Goal: Information Seeking & Learning: Learn about a topic

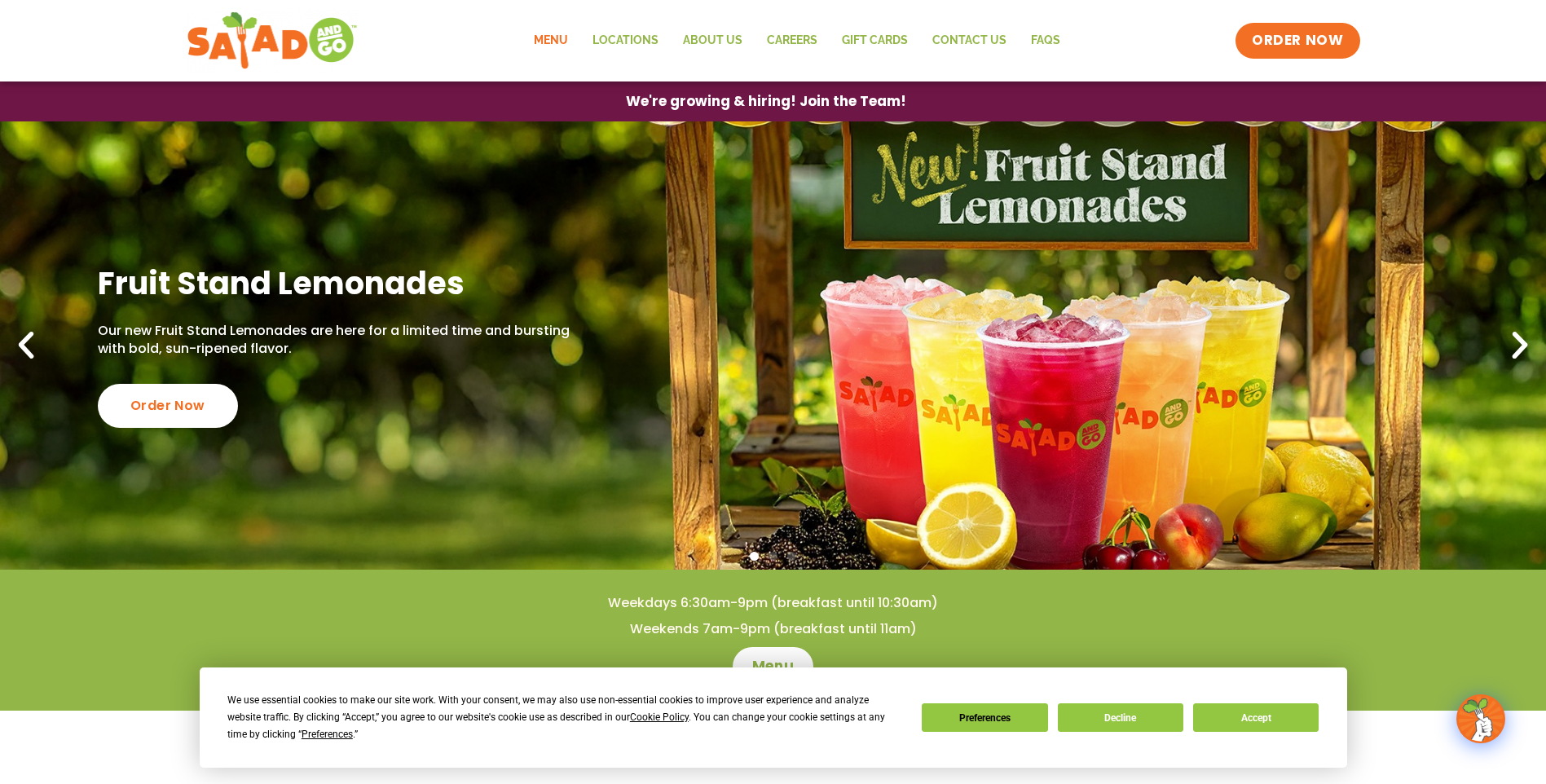
click at [548, 35] on link "Menu" at bounding box center [551, 40] width 59 height 37
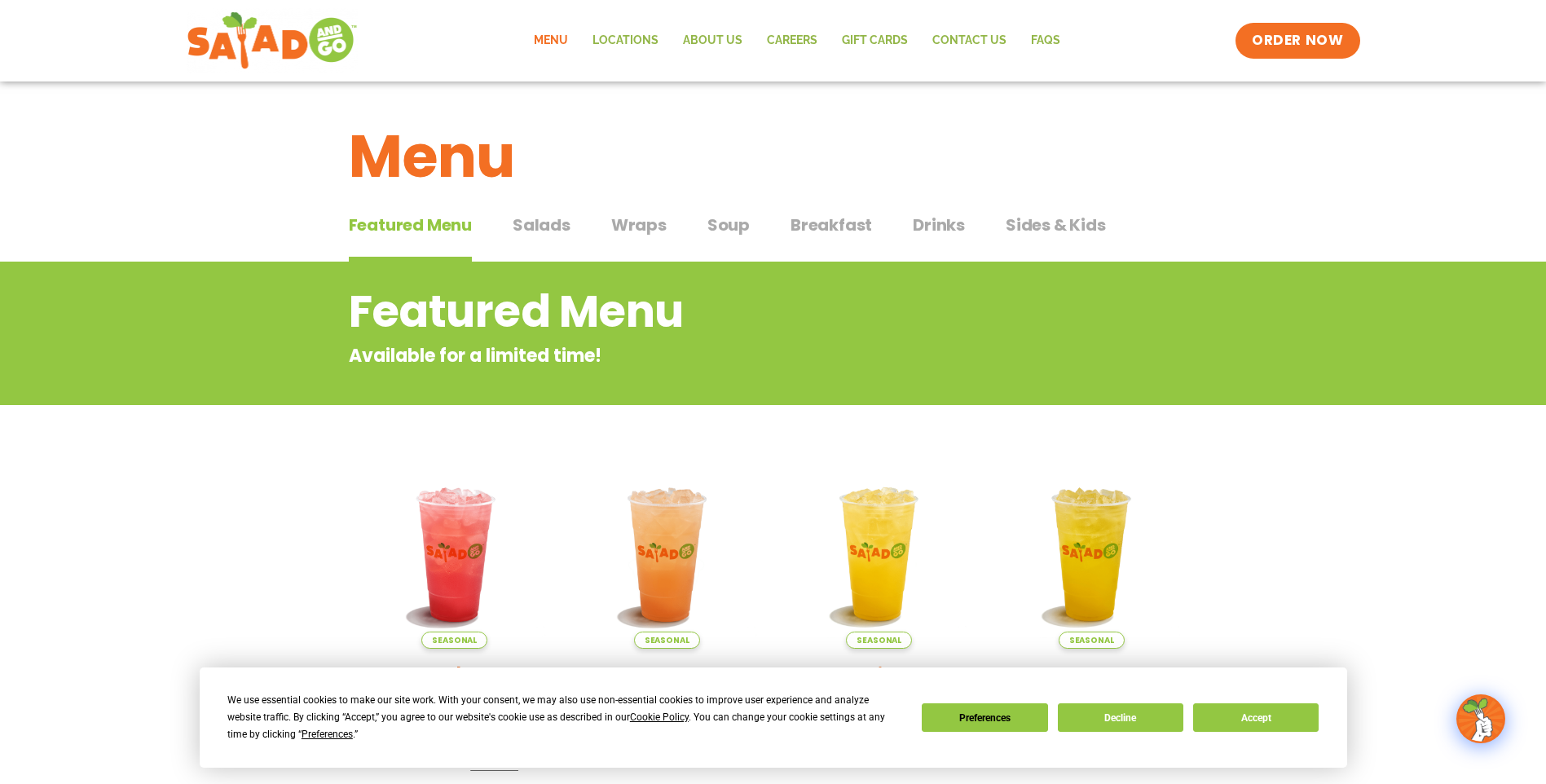
click at [548, 225] on span "Salads" at bounding box center [541, 224] width 58 height 25
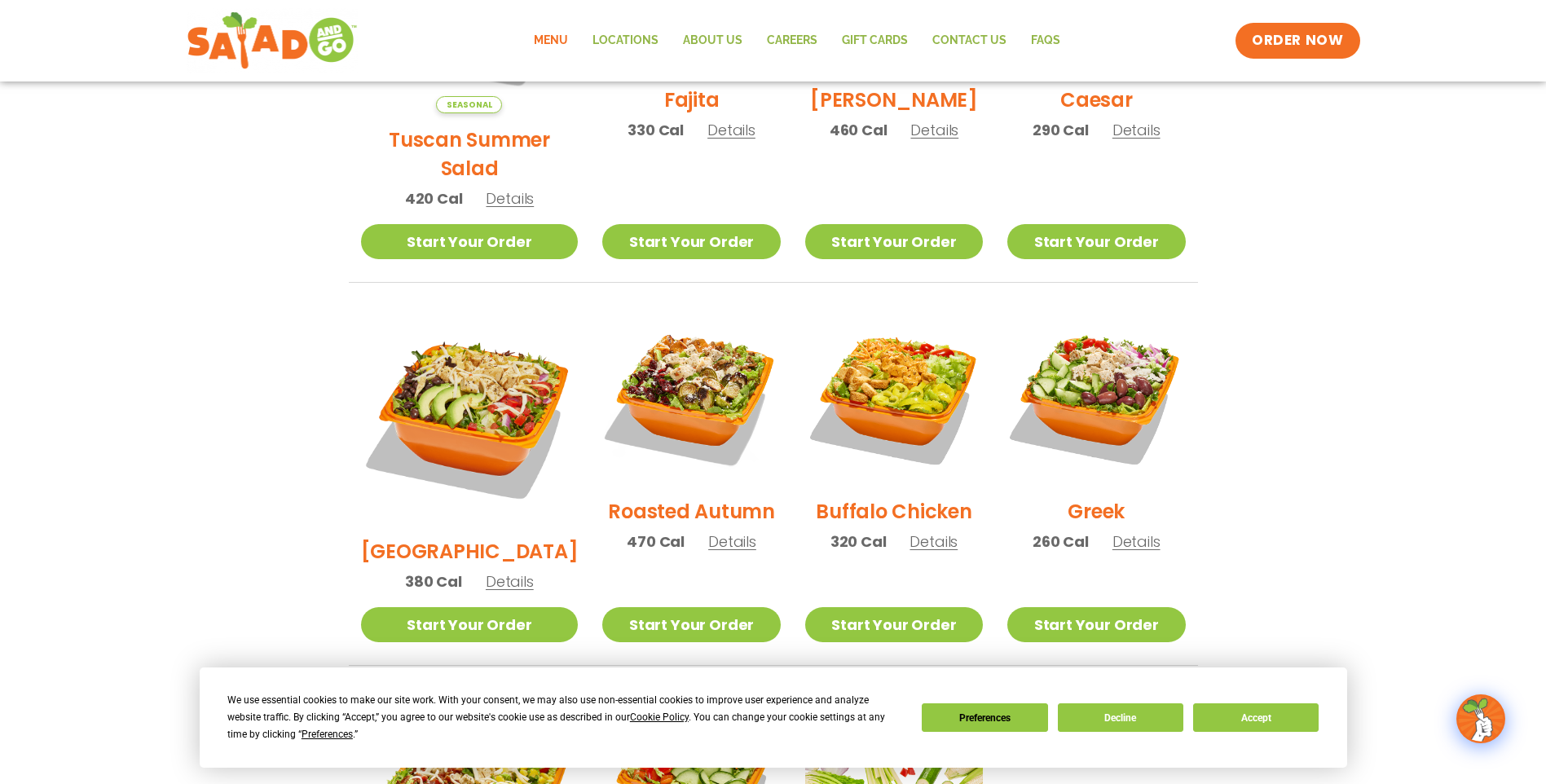
scroll to position [652, 0]
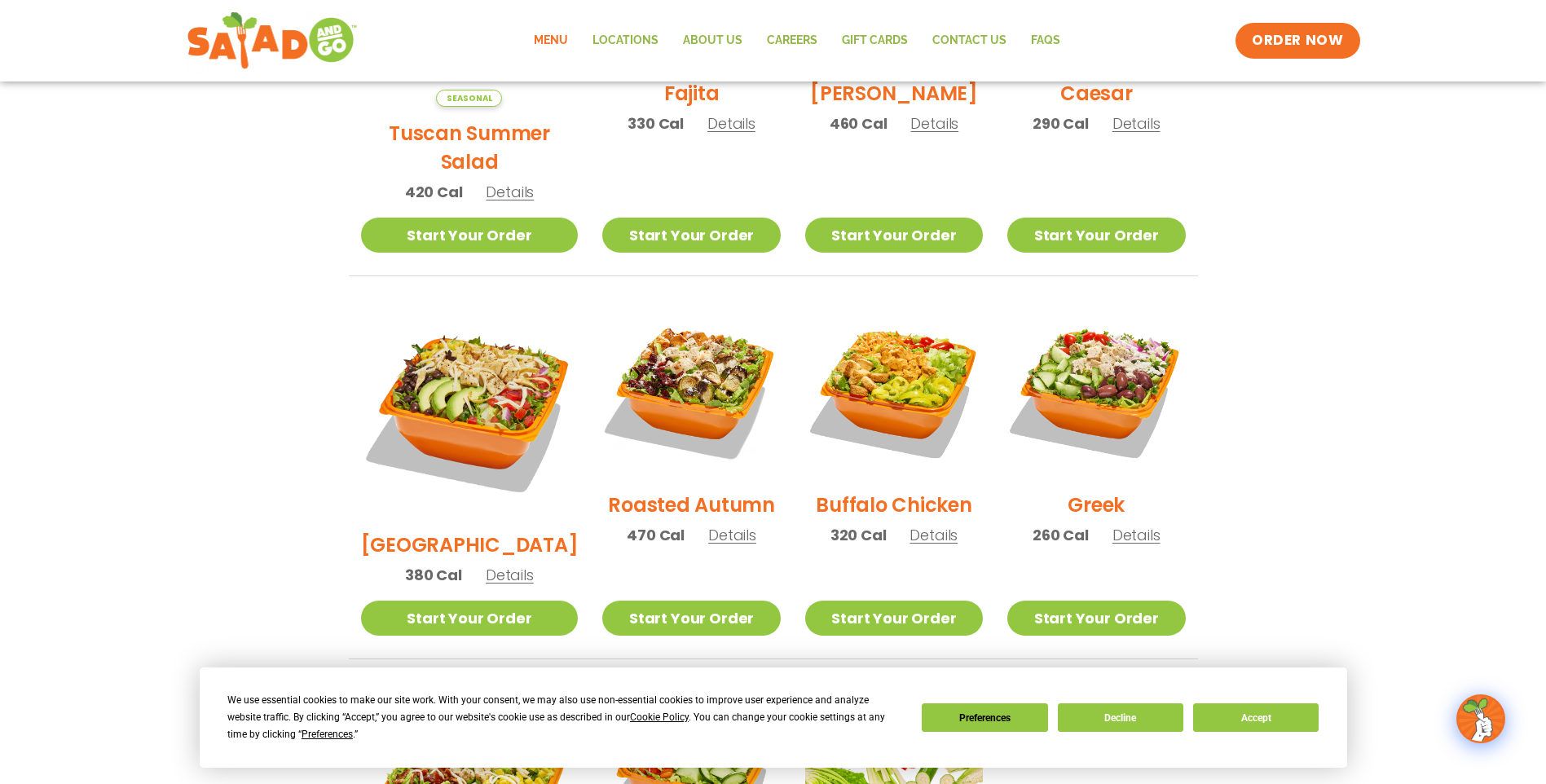
click at [459, 530] on h2 "BBQ Ranch" at bounding box center [469, 544] width 217 height 29
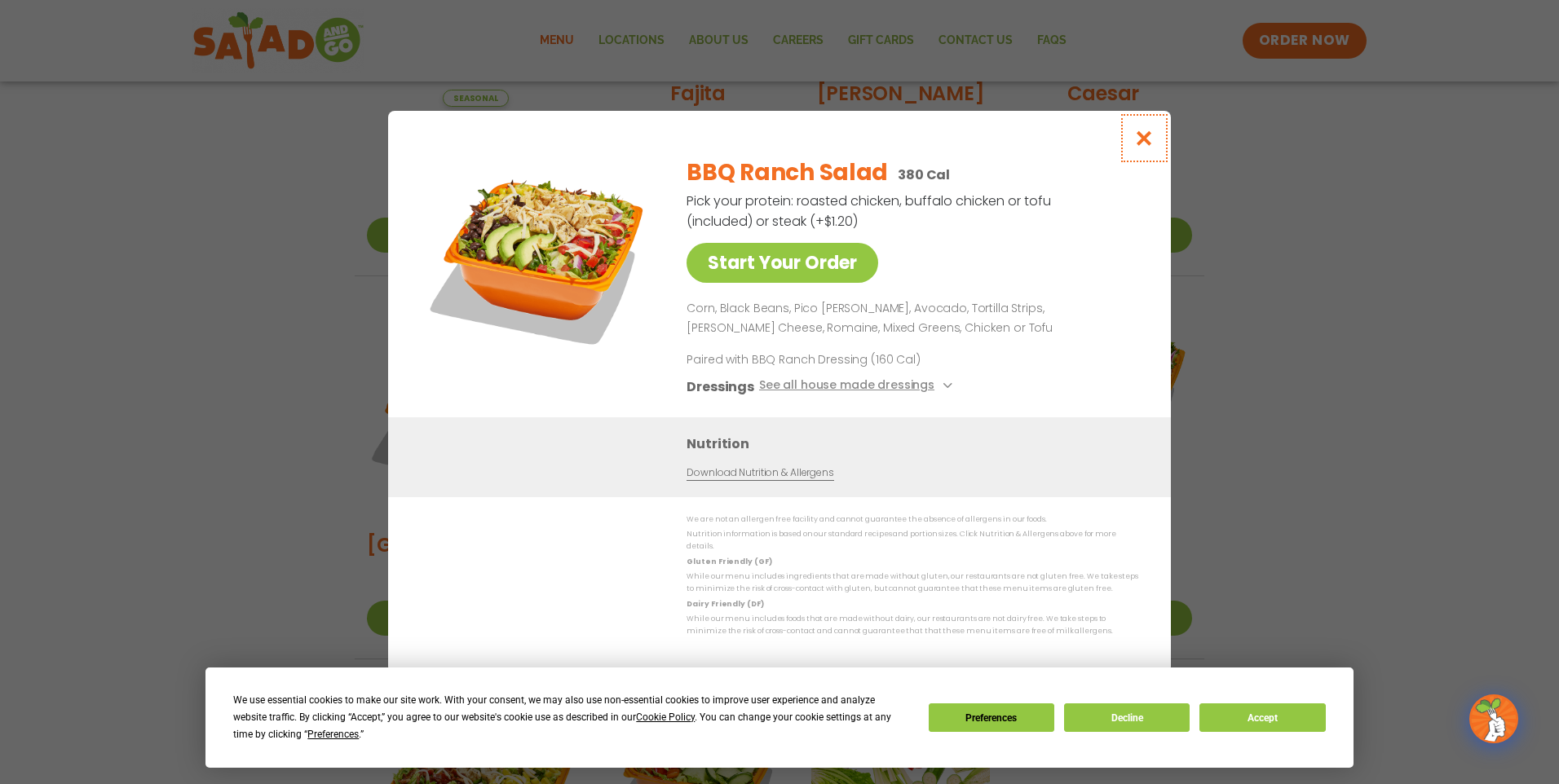
click at [1147, 147] on icon "Close modal" at bounding box center [1144, 138] width 21 height 17
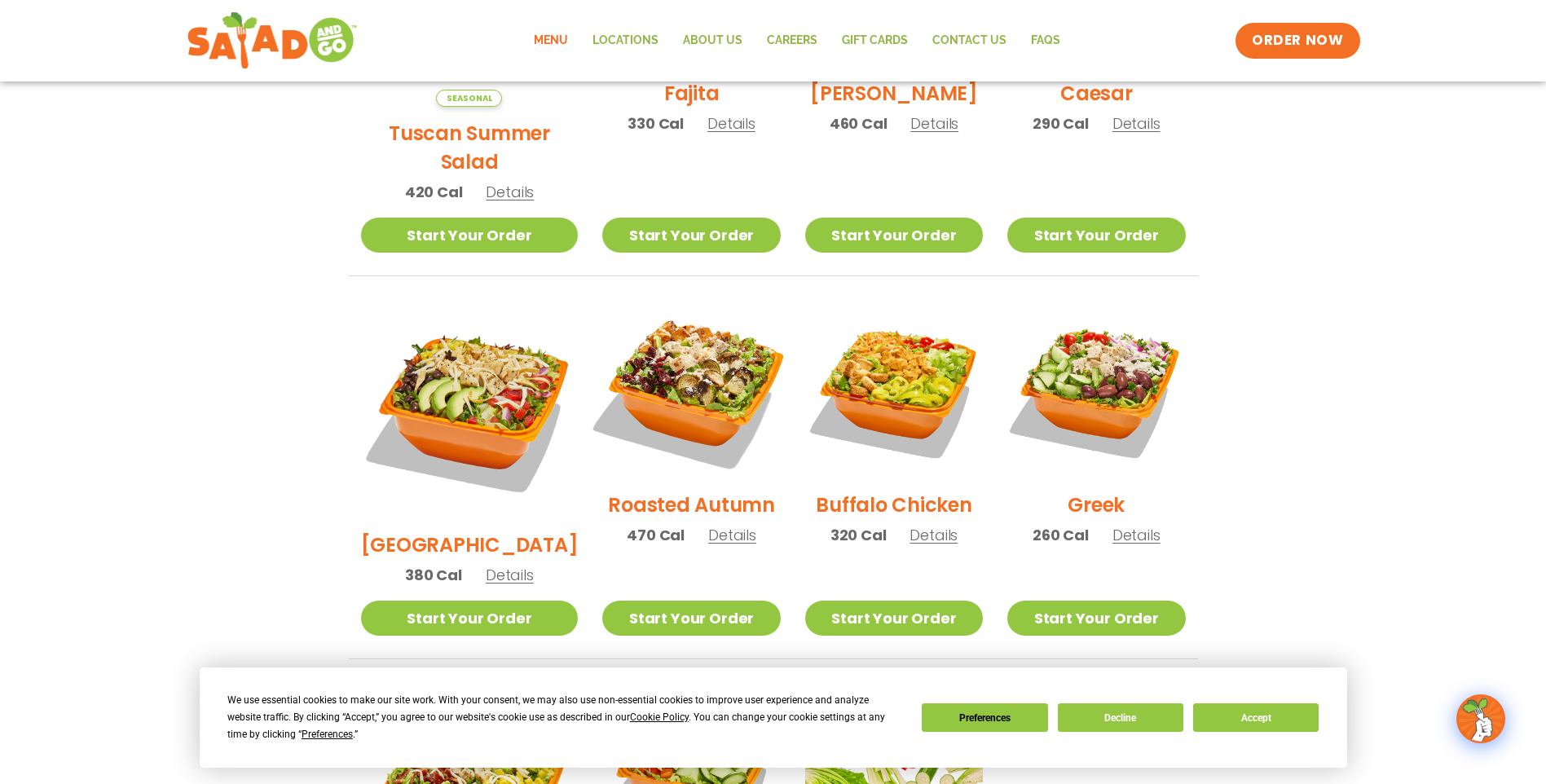
click at [660, 360] on img at bounding box center [691, 390] width 209 height 209
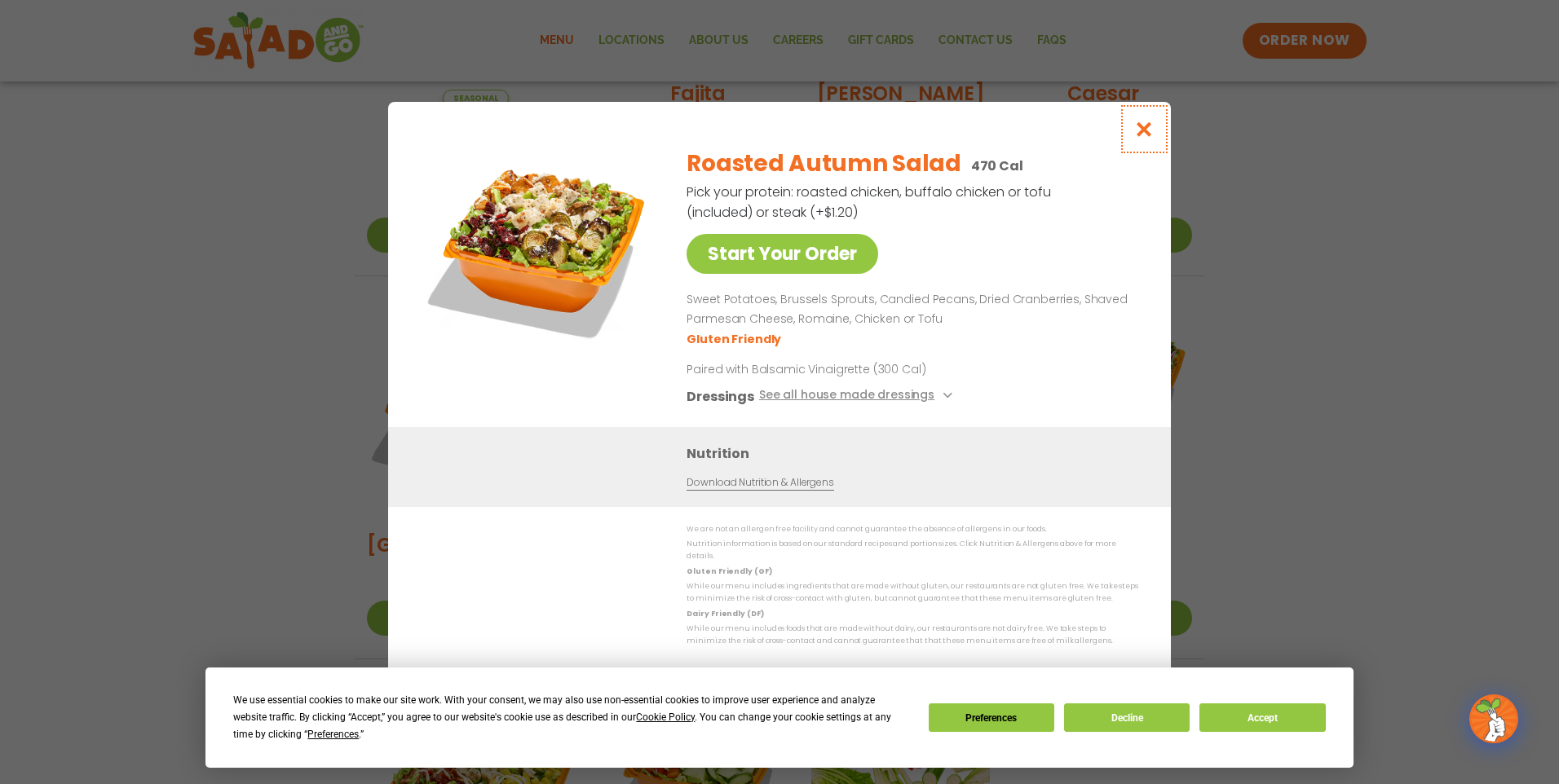
click at [1143, 136] on icon "Close modal" at bounding box center [1144, 129] width 21 height 17
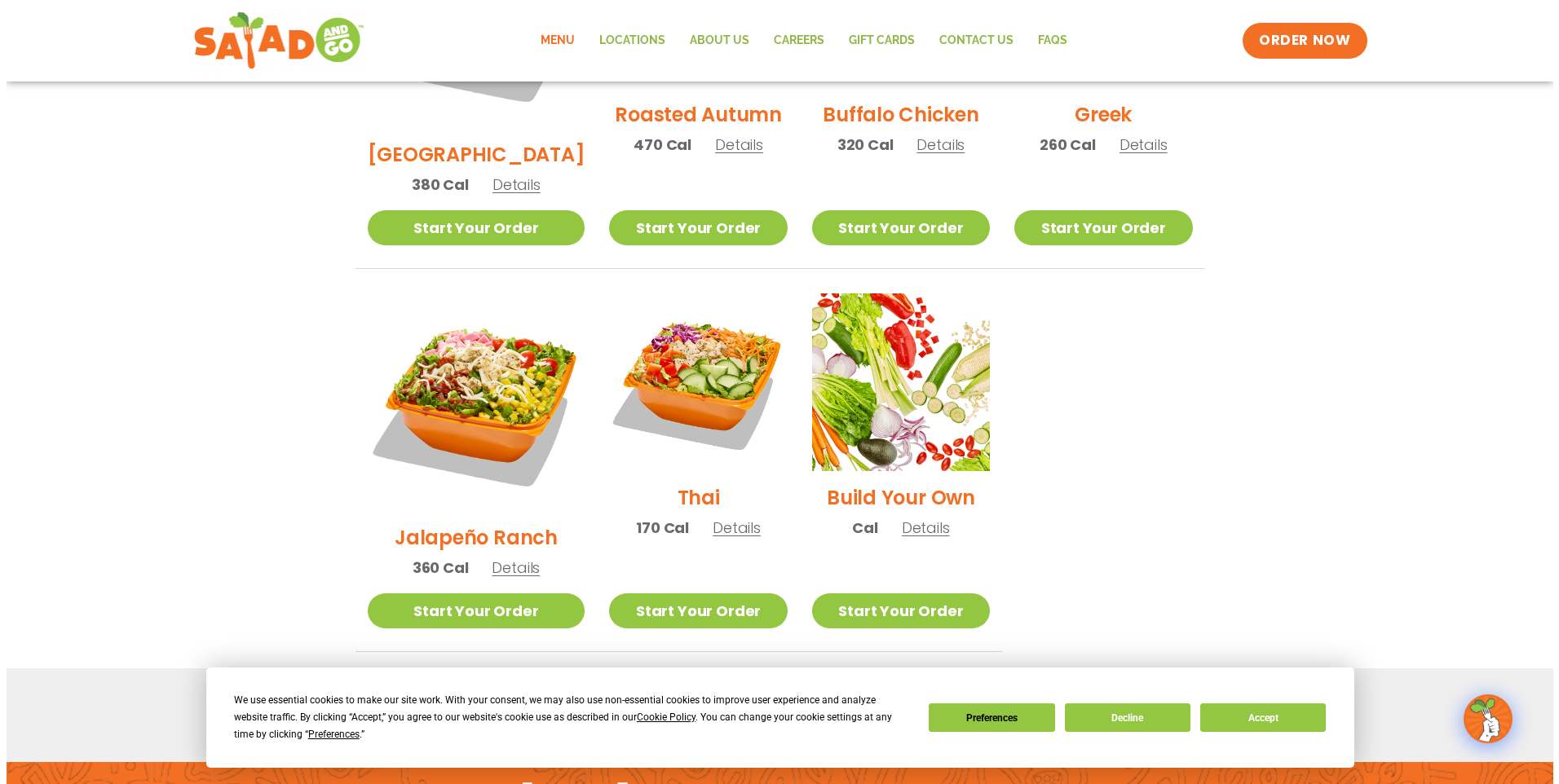
scroll to position [1059, 0]
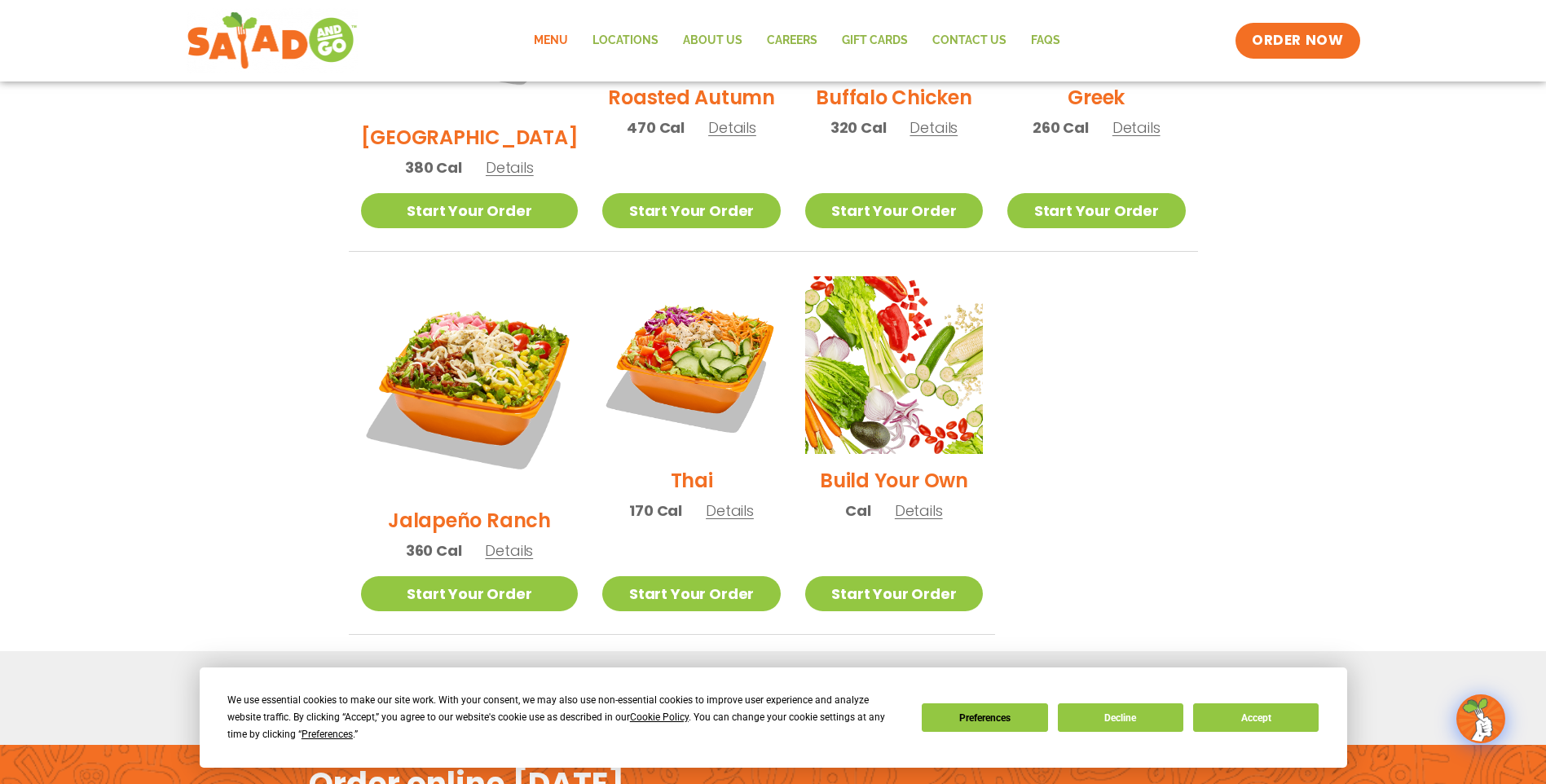
click at [671, 466] on h2 "Thai" at bounding box center [692, 480] width 42 height 29
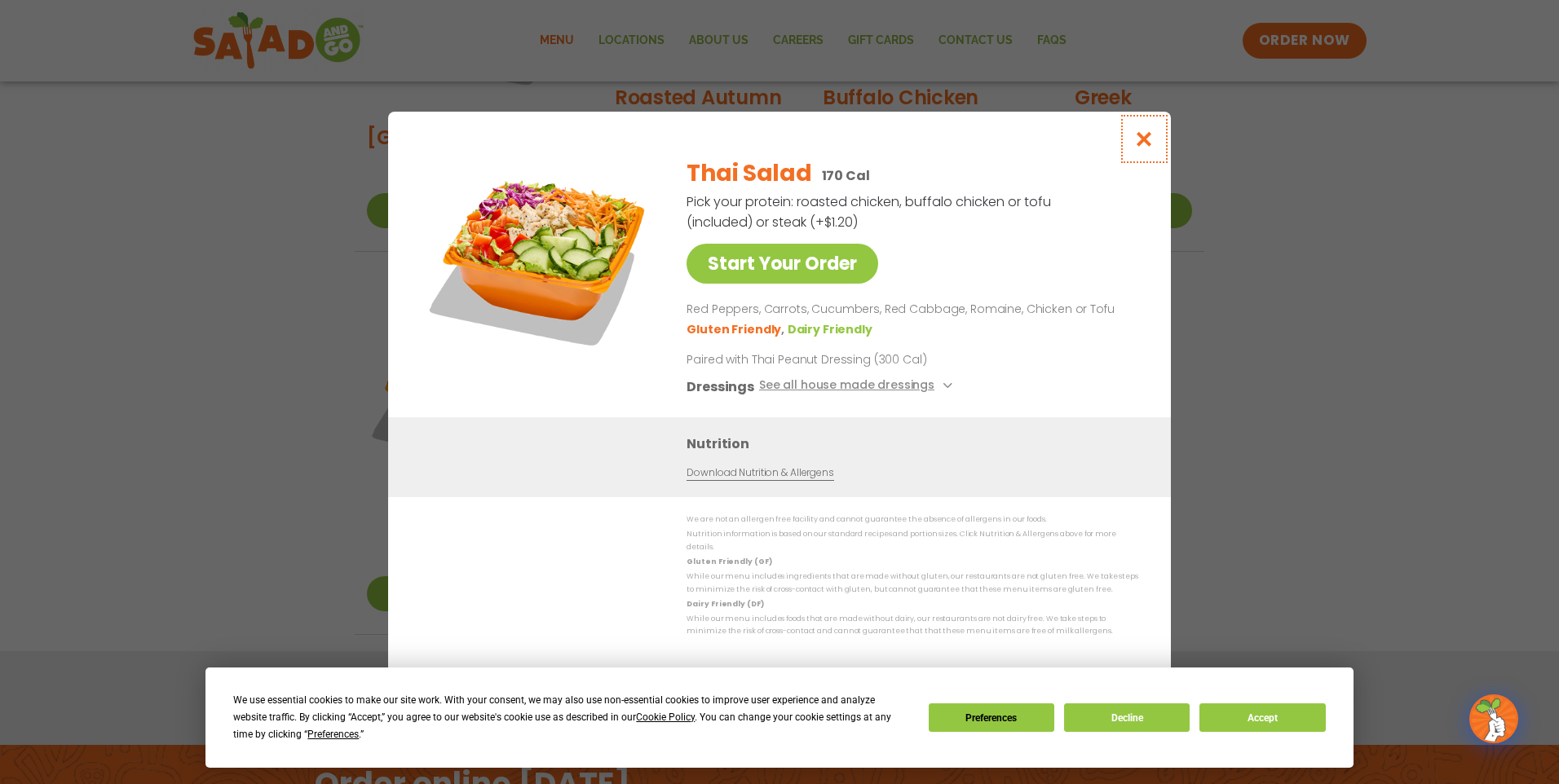
click at [1152, 146] on icon "Close modal" at bounding box center [1144, 139] width 21 height 17
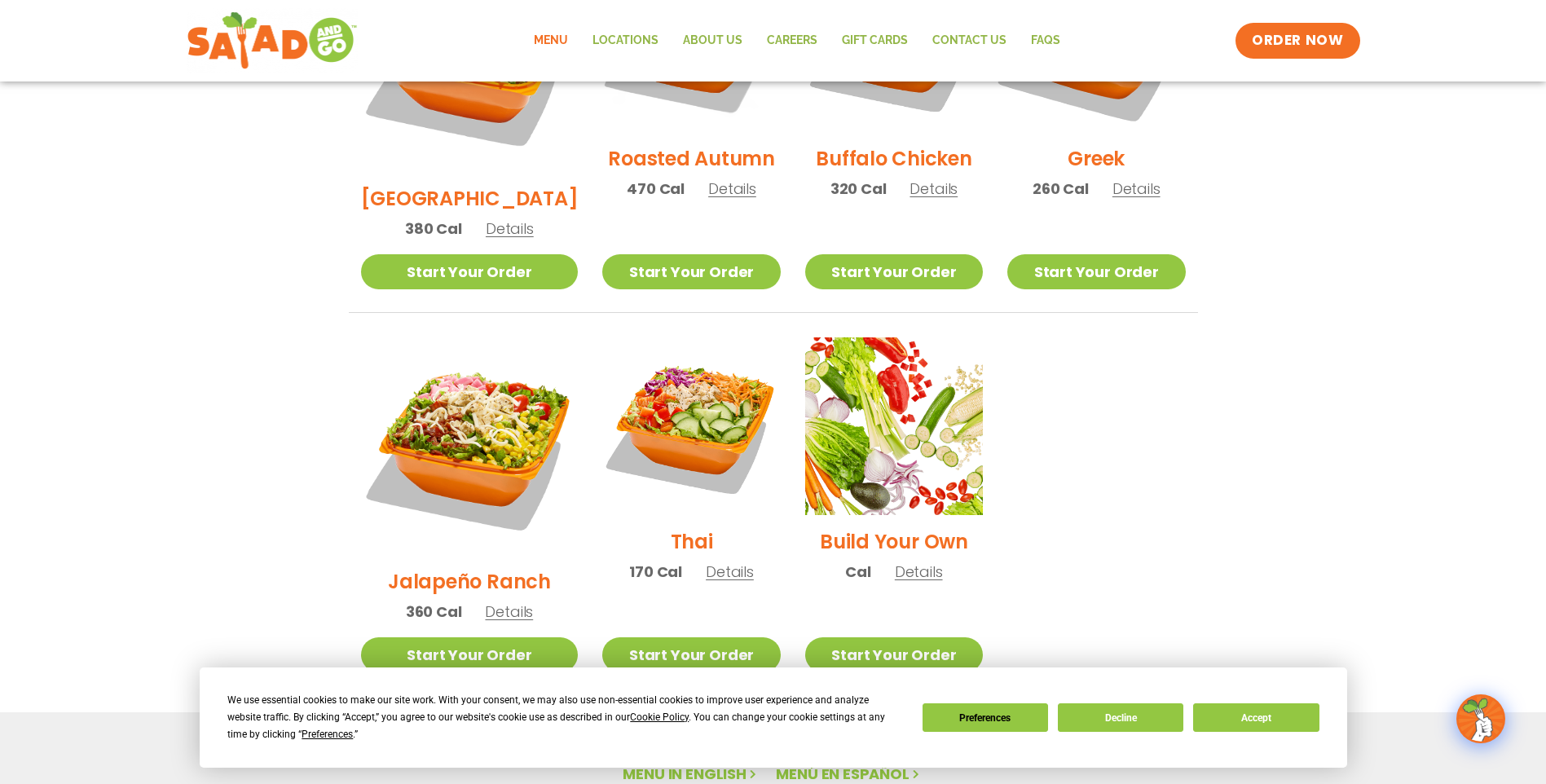
scroll to position [821, 0]
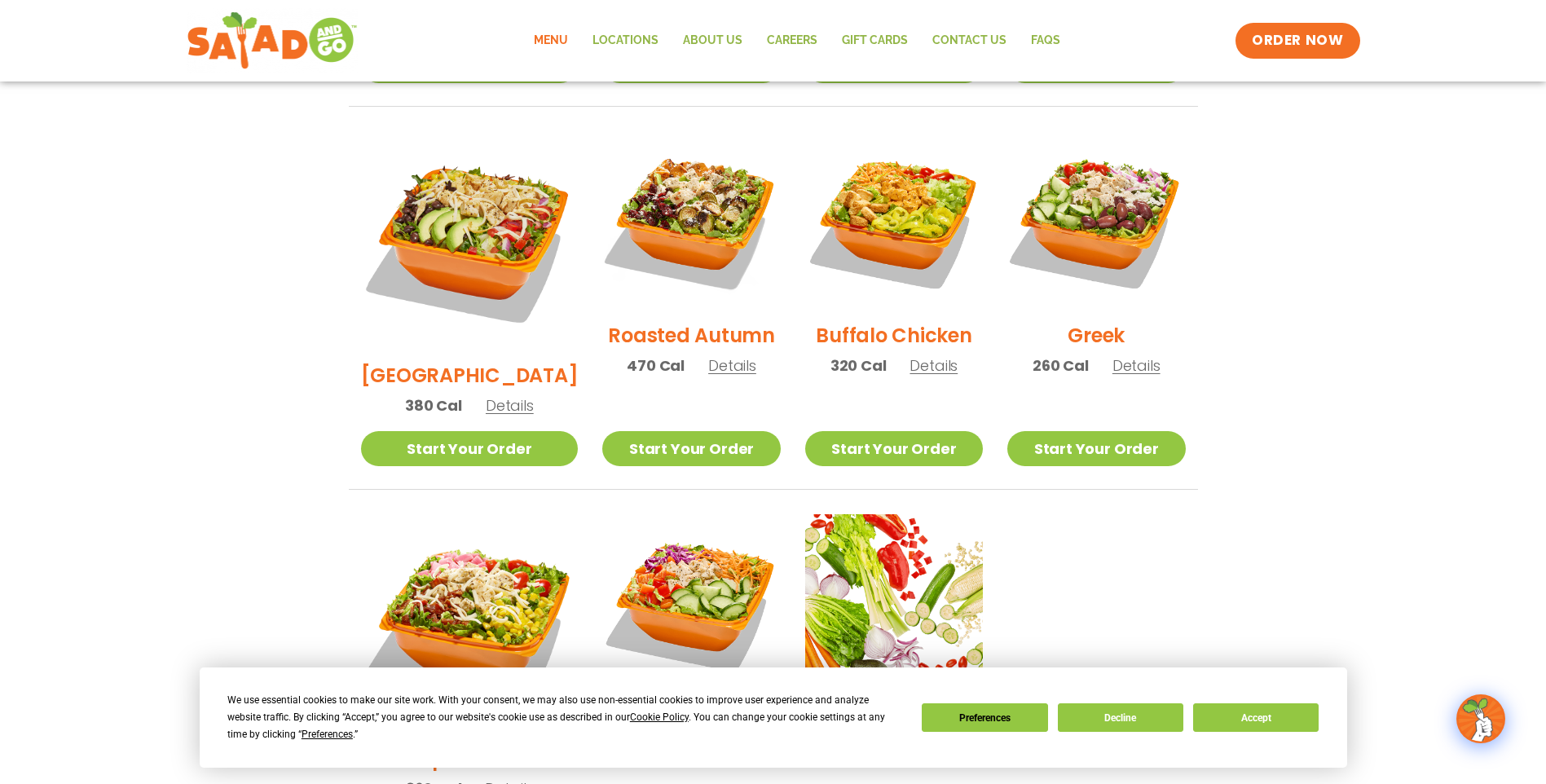
click at [1104, 321] on h2 "Greek" at bounding box center [1096, 334] width 57 height 29
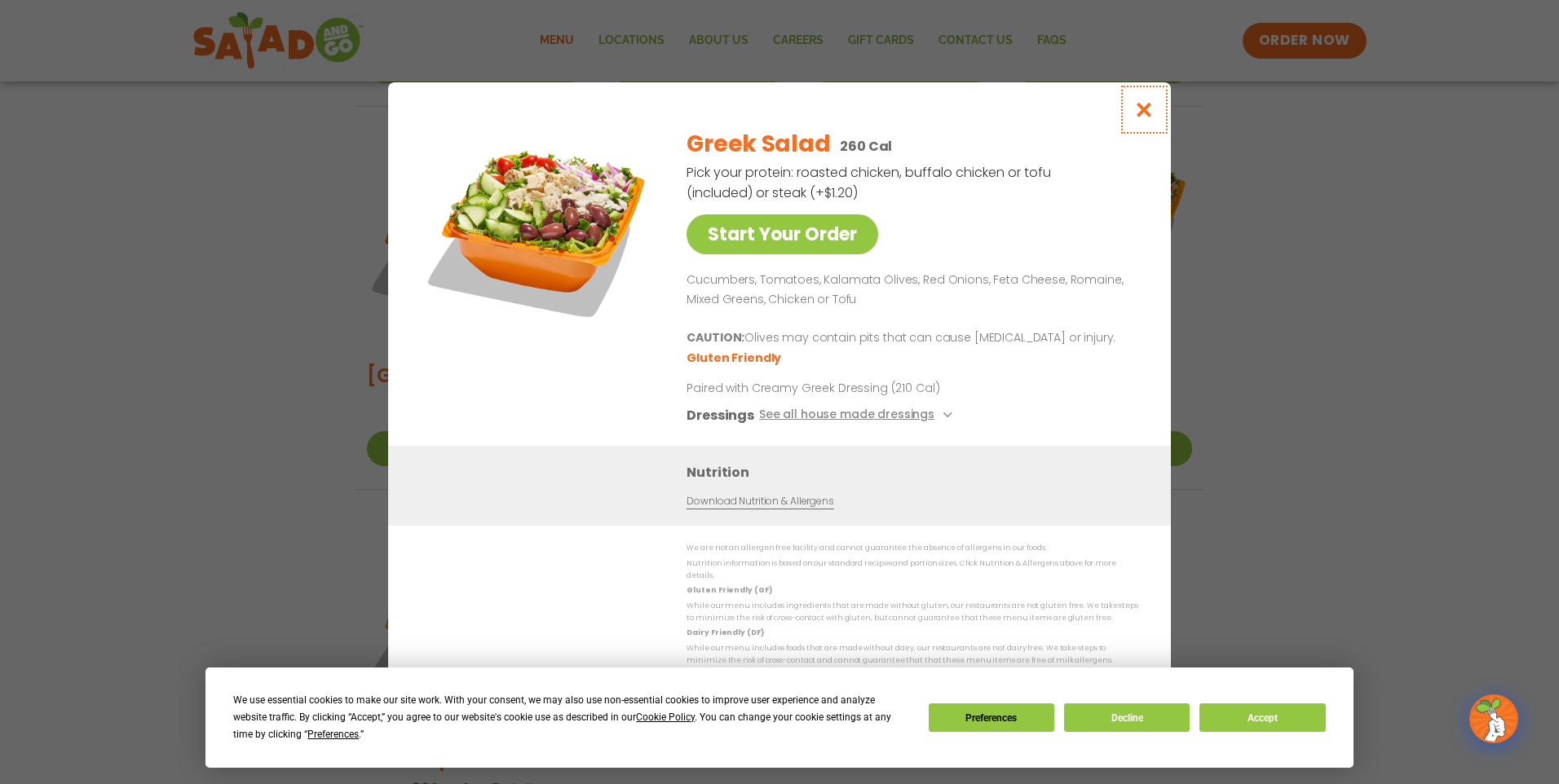
click at [1148, 114] on icon "Close modal" at bounding box center [1144, 109] width 21 height 17
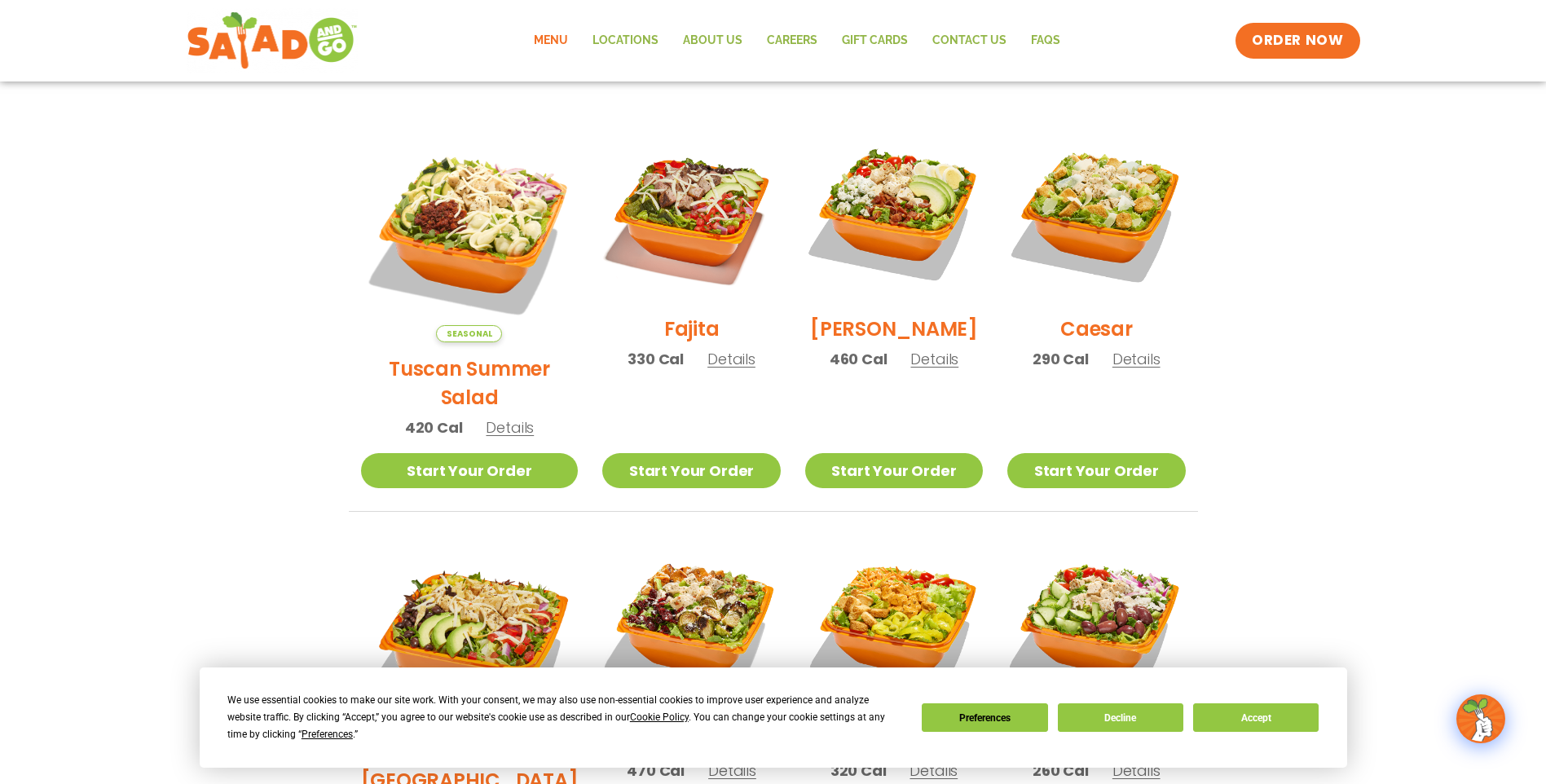
scroll to position [414, 0]
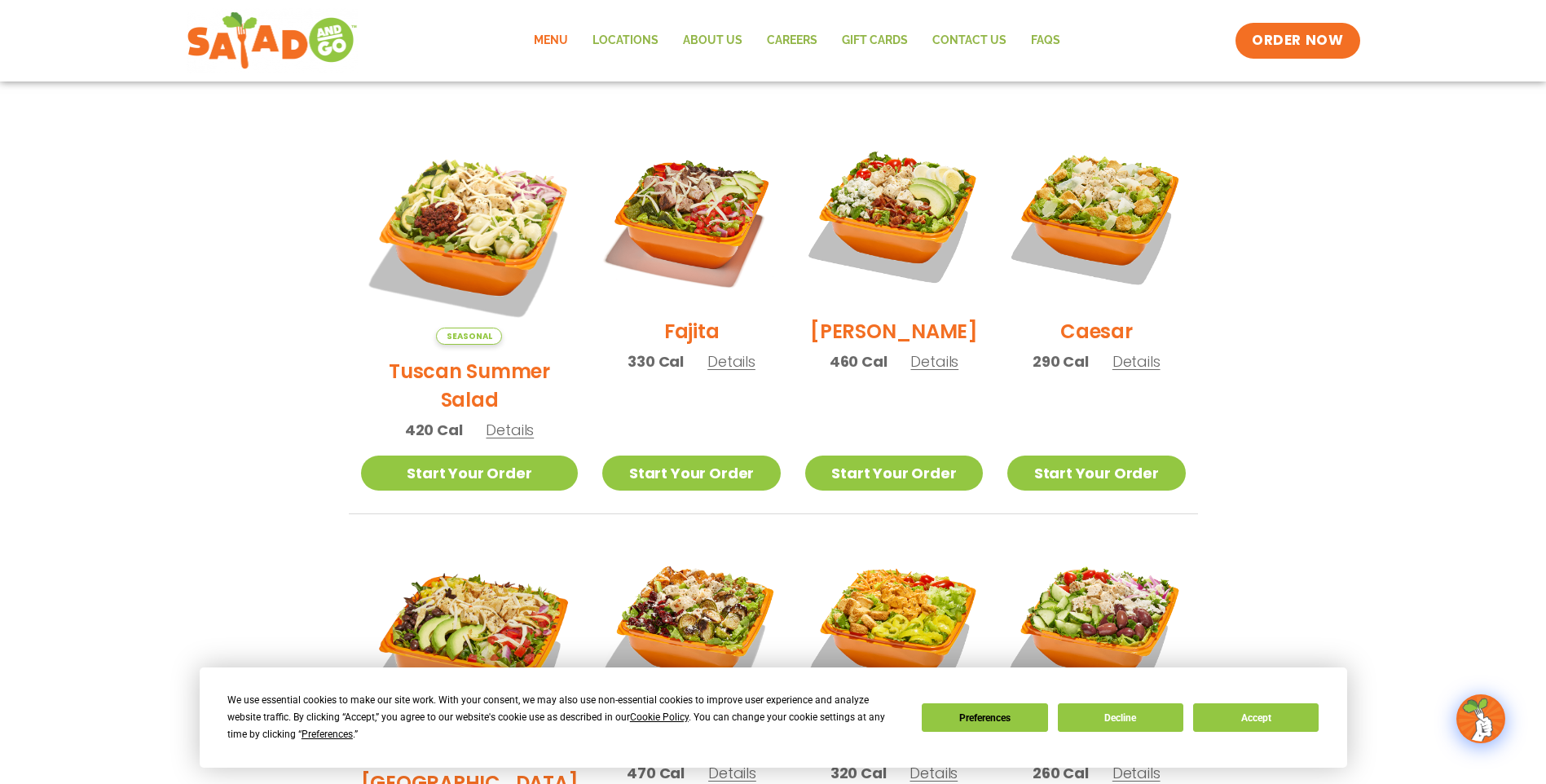
click at [459, 368] on h2 "Tuscan Summer Salad" at bounding box center [469, 386] width 217 height 57
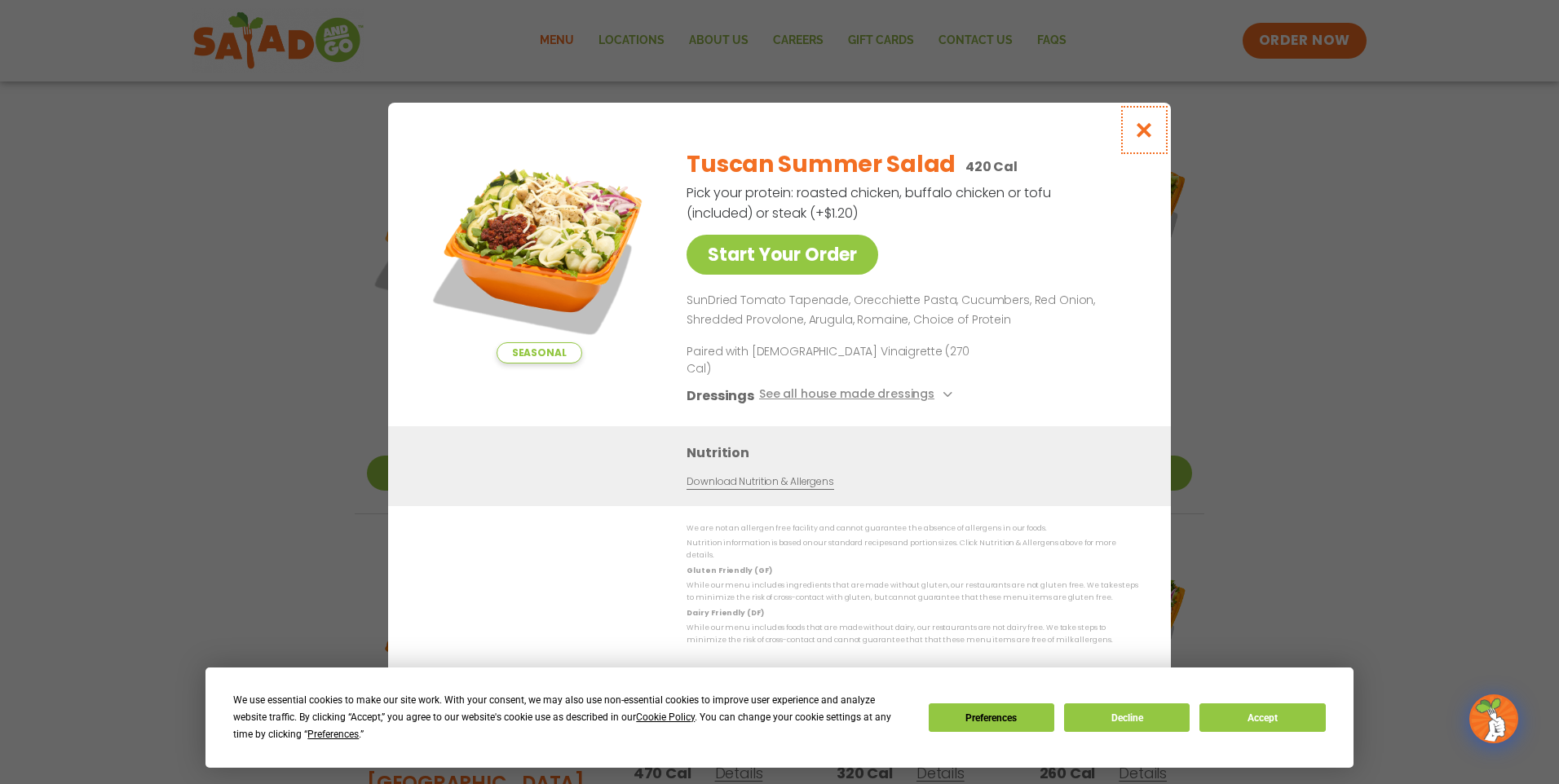
click at [1140, 139] on icon "Close modal" at bounding box center [1144, 129] width 21 height 17
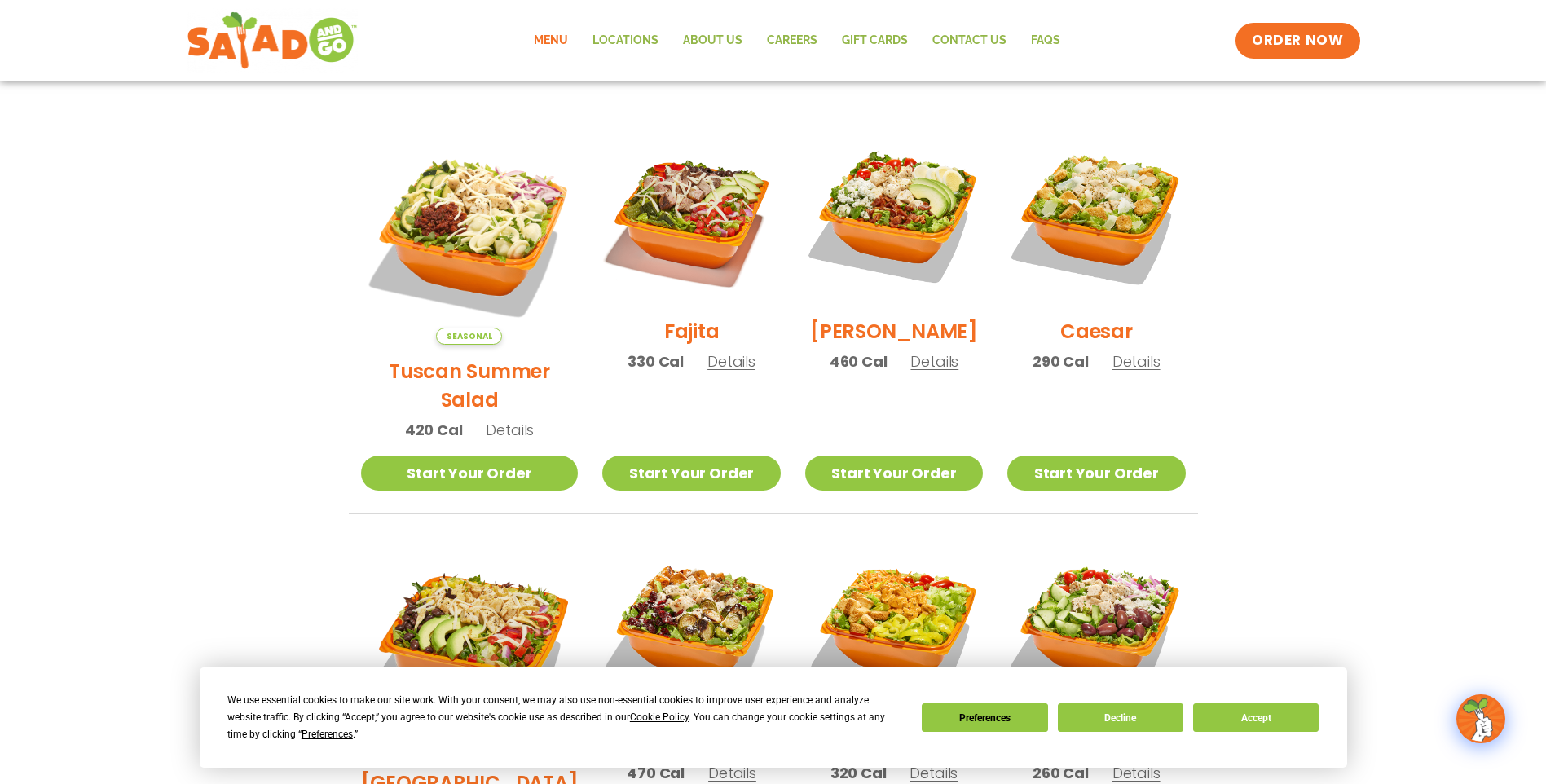
click at [664, 342] on h2 "Fajita" at bounding box center [692, 331] width 55 height 29
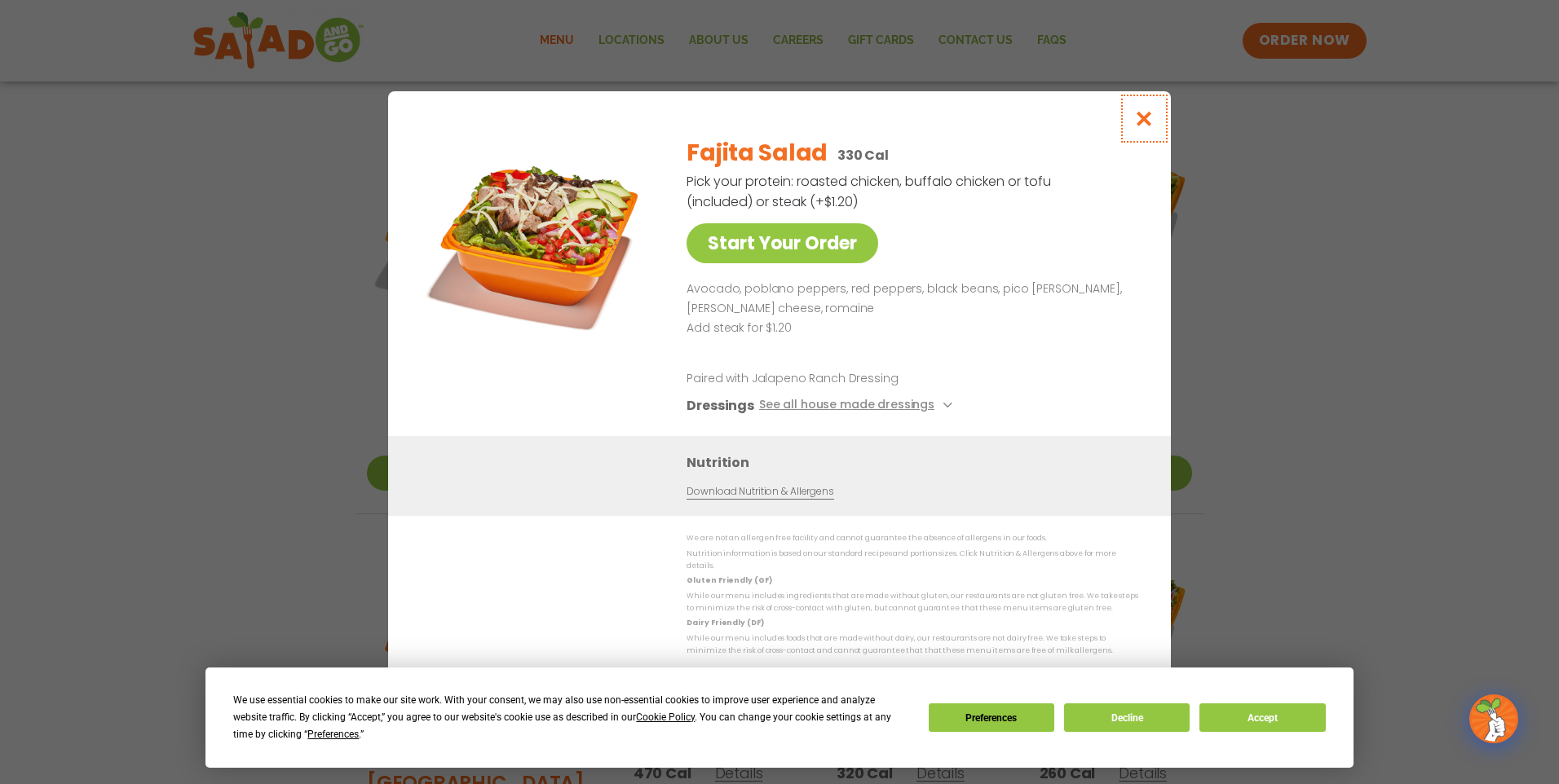
click at [1150, 124] on icon "Close modal" at bounding box center [1144, 118] width 21 height 17
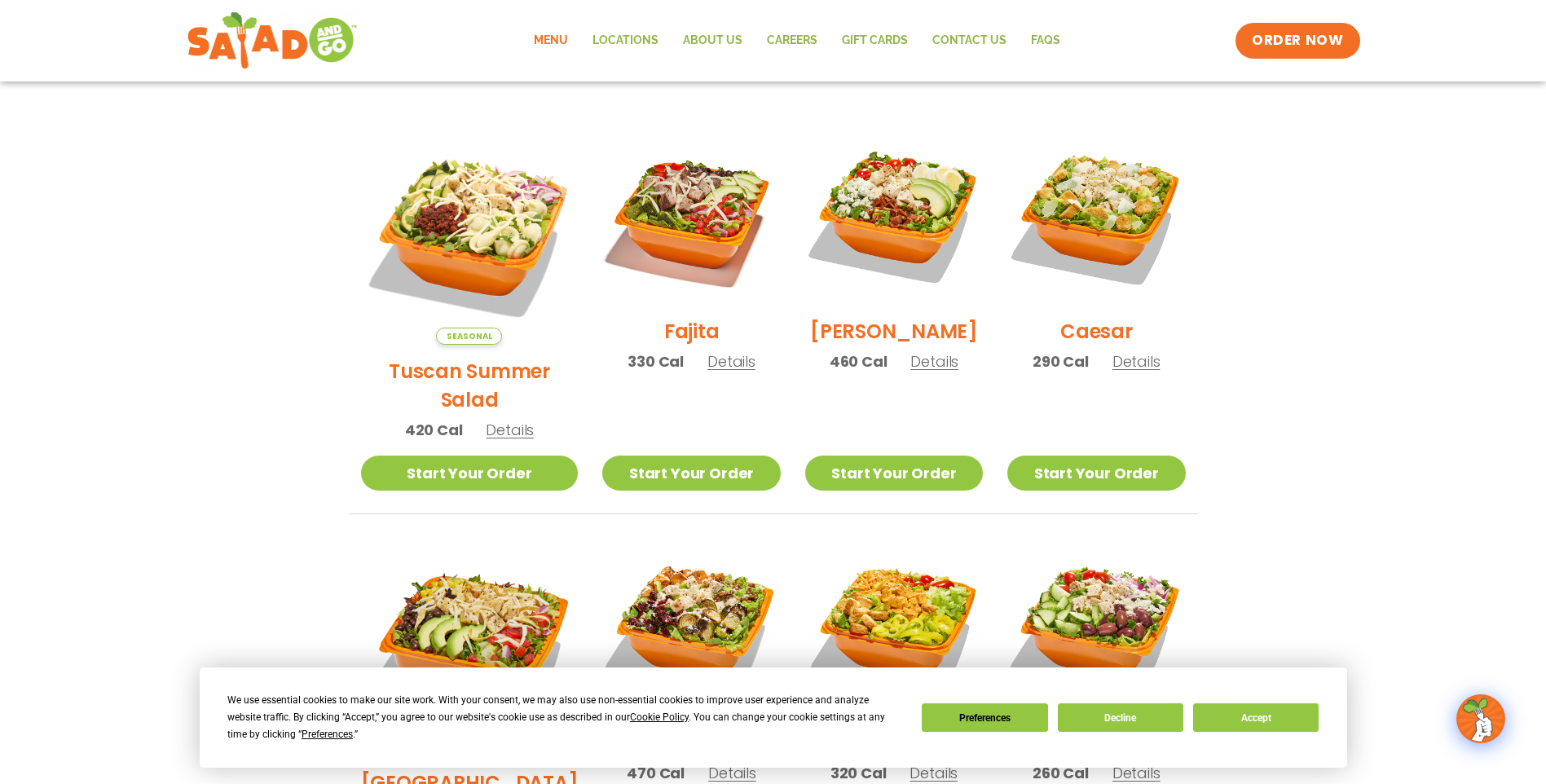
click at [889, 342] on h2 "Cobb" at bounding box center [894, 331] width 168 height 29
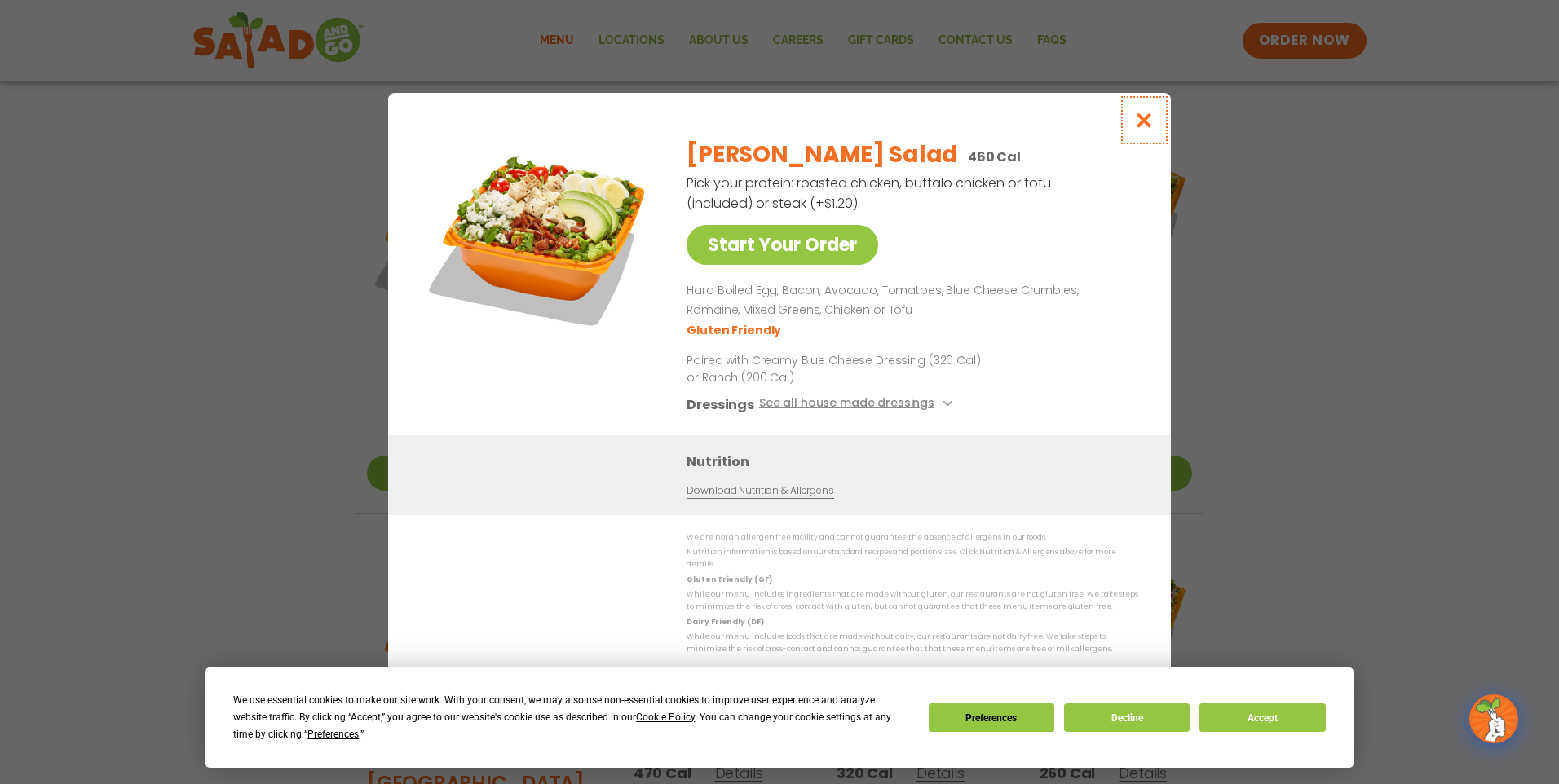
click at [1148, 125] on icon "Close modal" at bounding box center [1144, 119] width 21 height 17
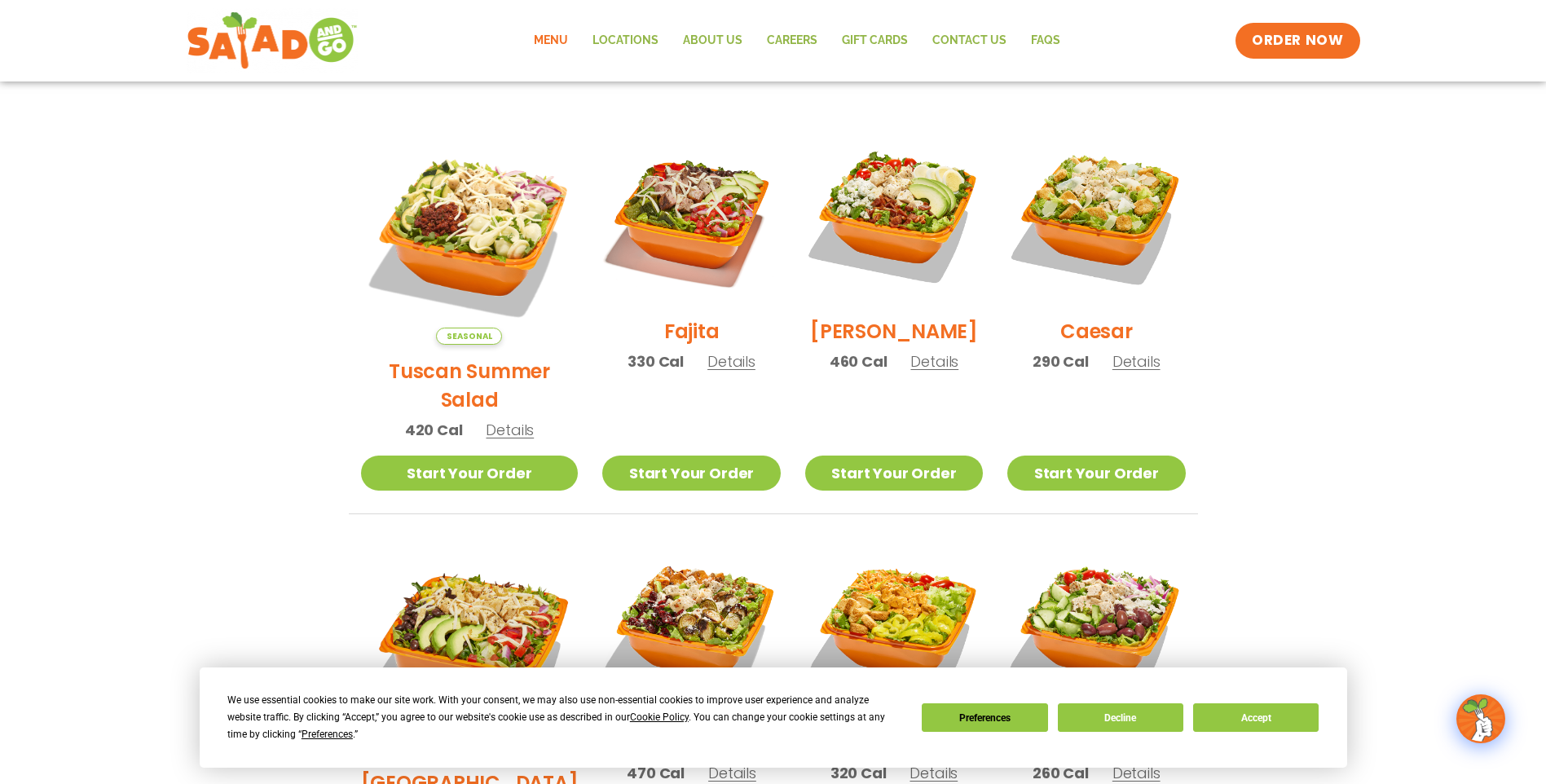
click at [1093, 342] on h2 "Caesar" at bounding box center [1097, 331] width 73 height 29
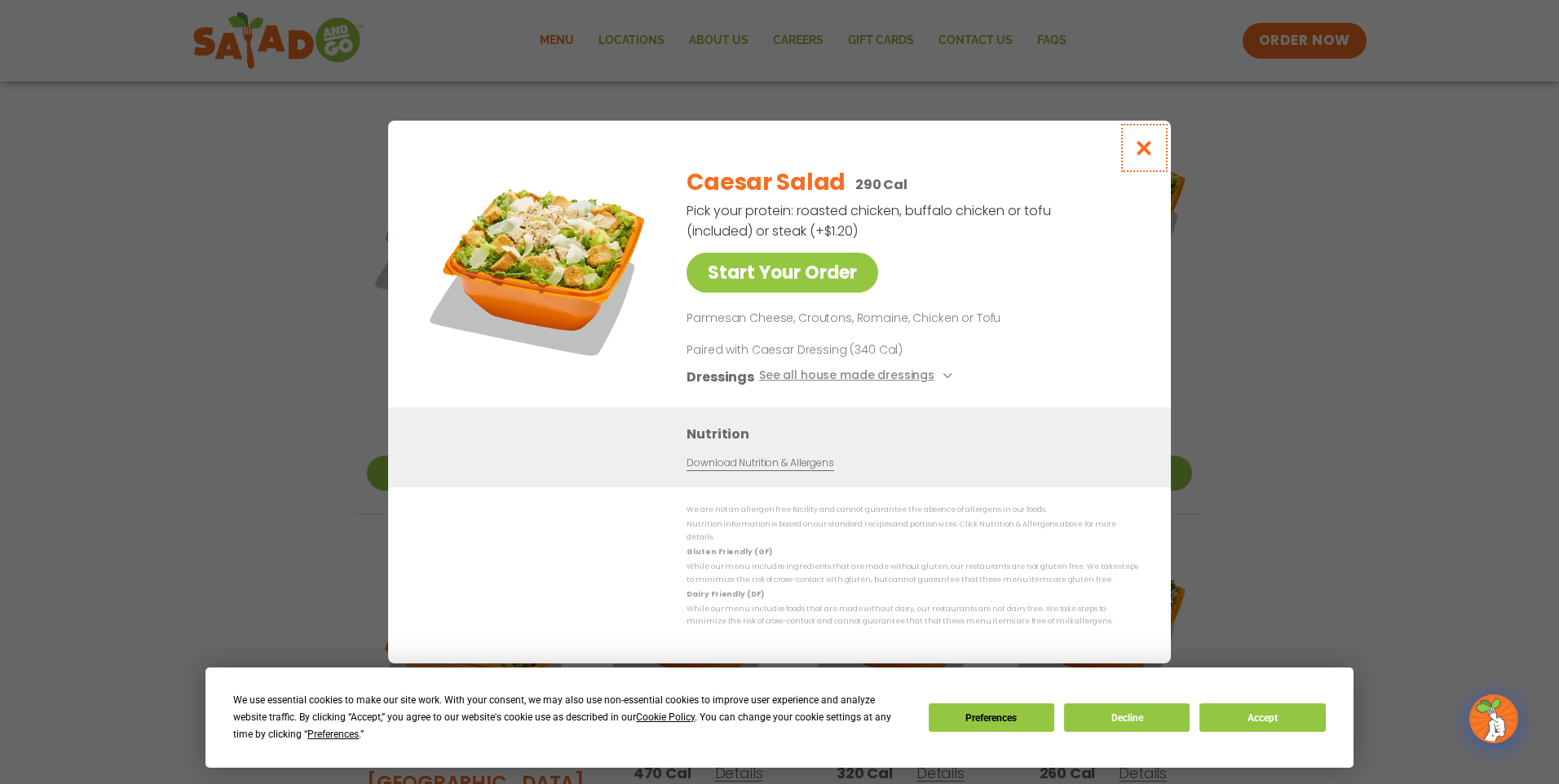
click at [1137, 151] on icon "Close modal" at bounding box center [1144, 148] width 21 height 17
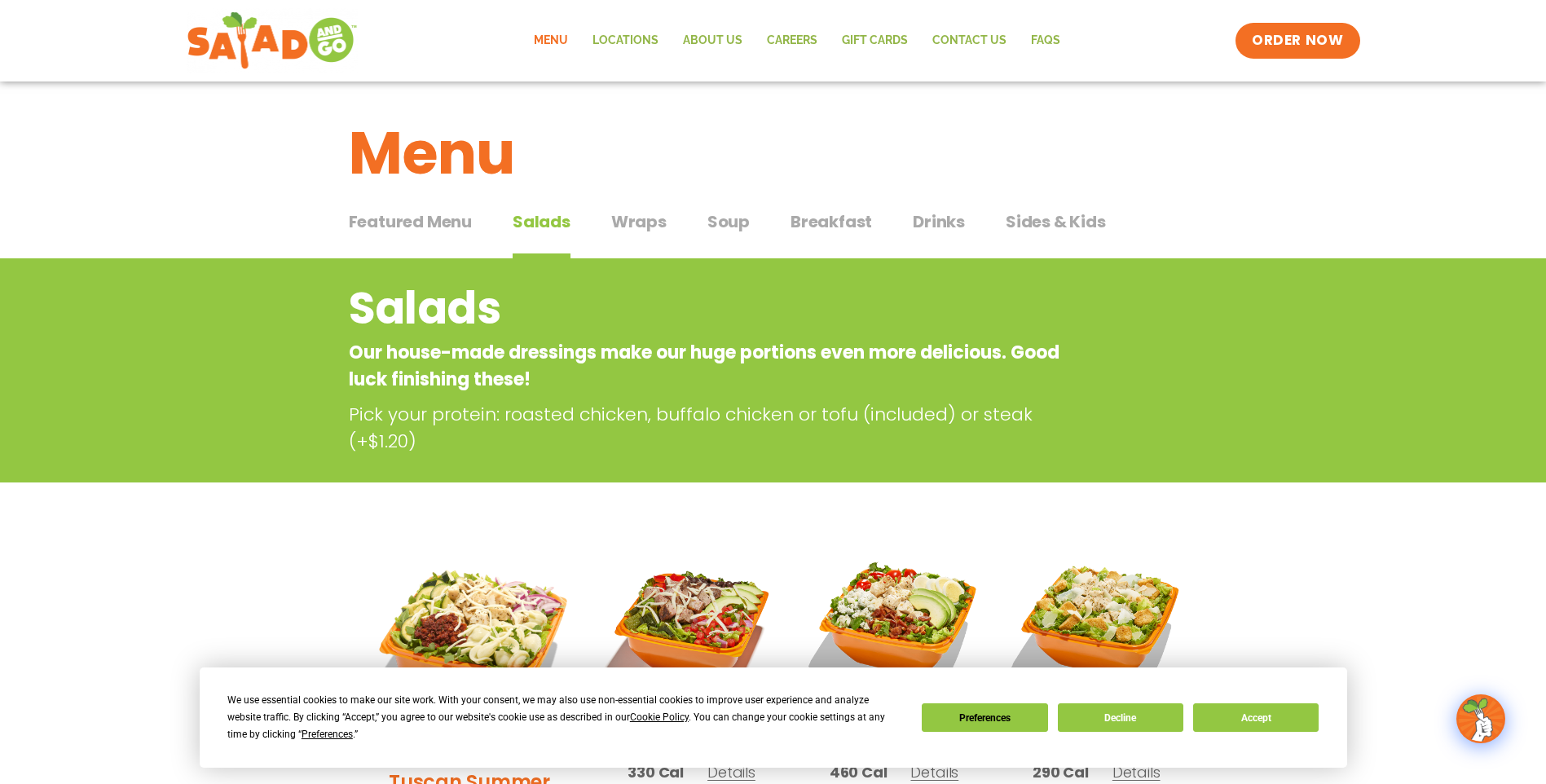
scroll to position [0, 0]
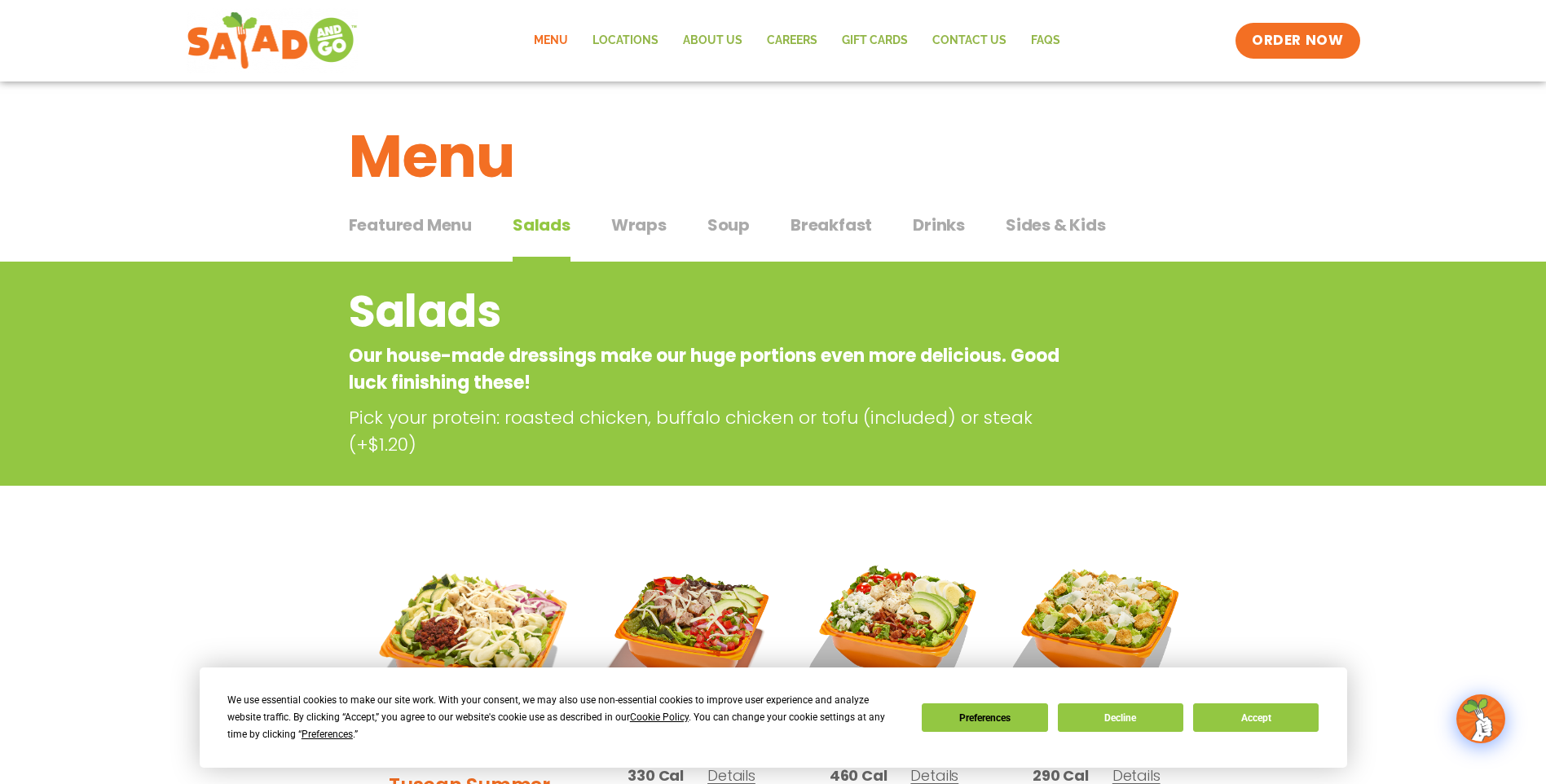
click at [637, 224] on span "Wraps" at bounding box center [639, 224] width 55 height 25
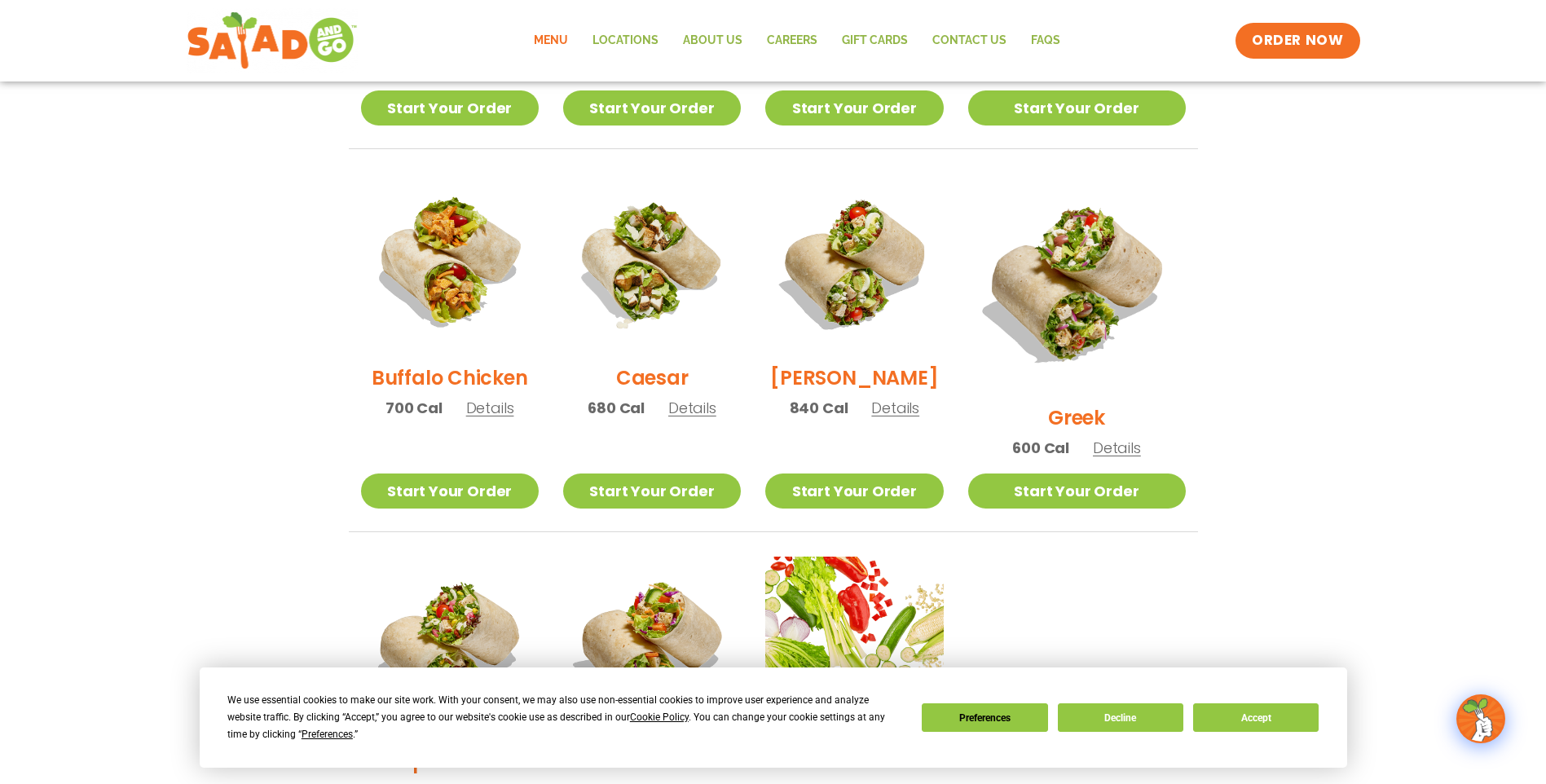
scroll to position [734, 0]
